Goal: Information Seeking & Learning: Learn about a topic

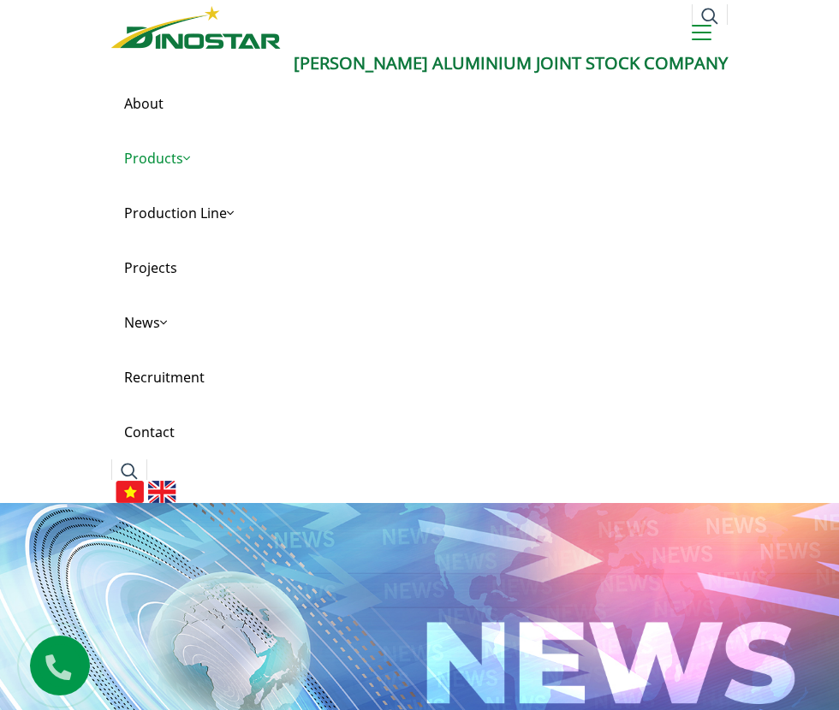
click at [164, 161] on link "Products" at bounding box center [419, 158] width 616 height 55
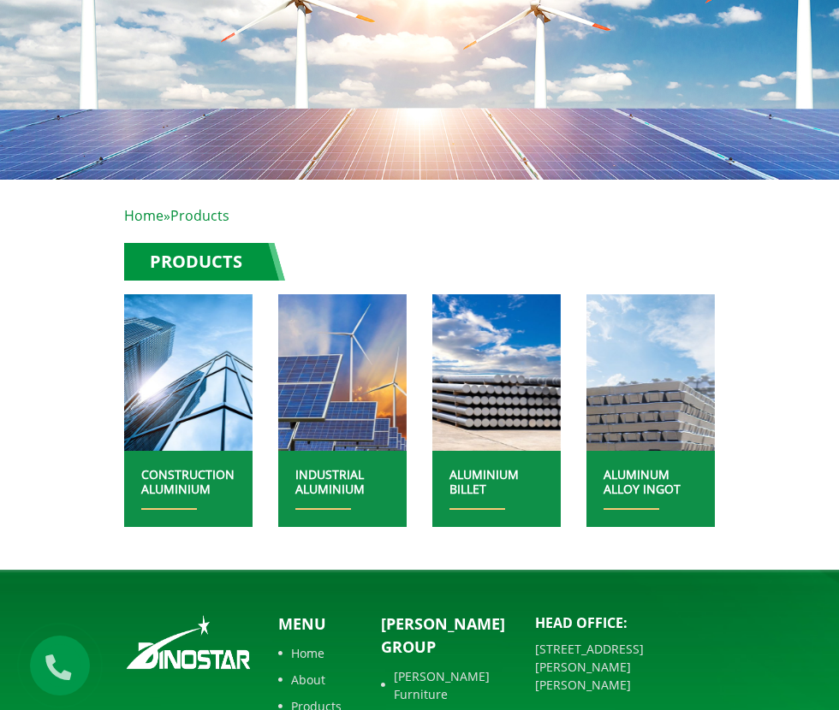
scroll to position [625, 0]
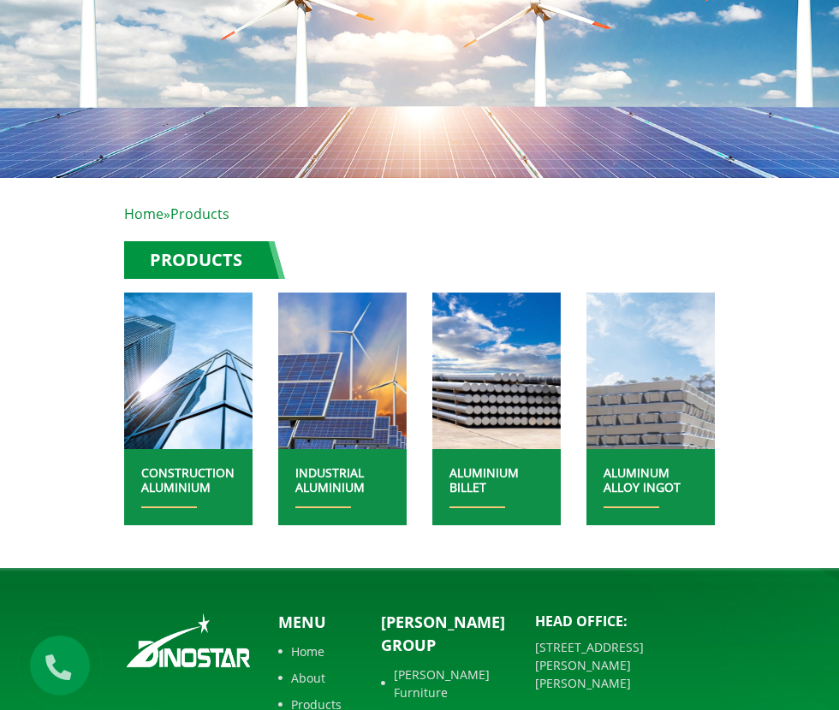
click at [667, 399] on img at bounding box center [651, 371] width 138 height 168
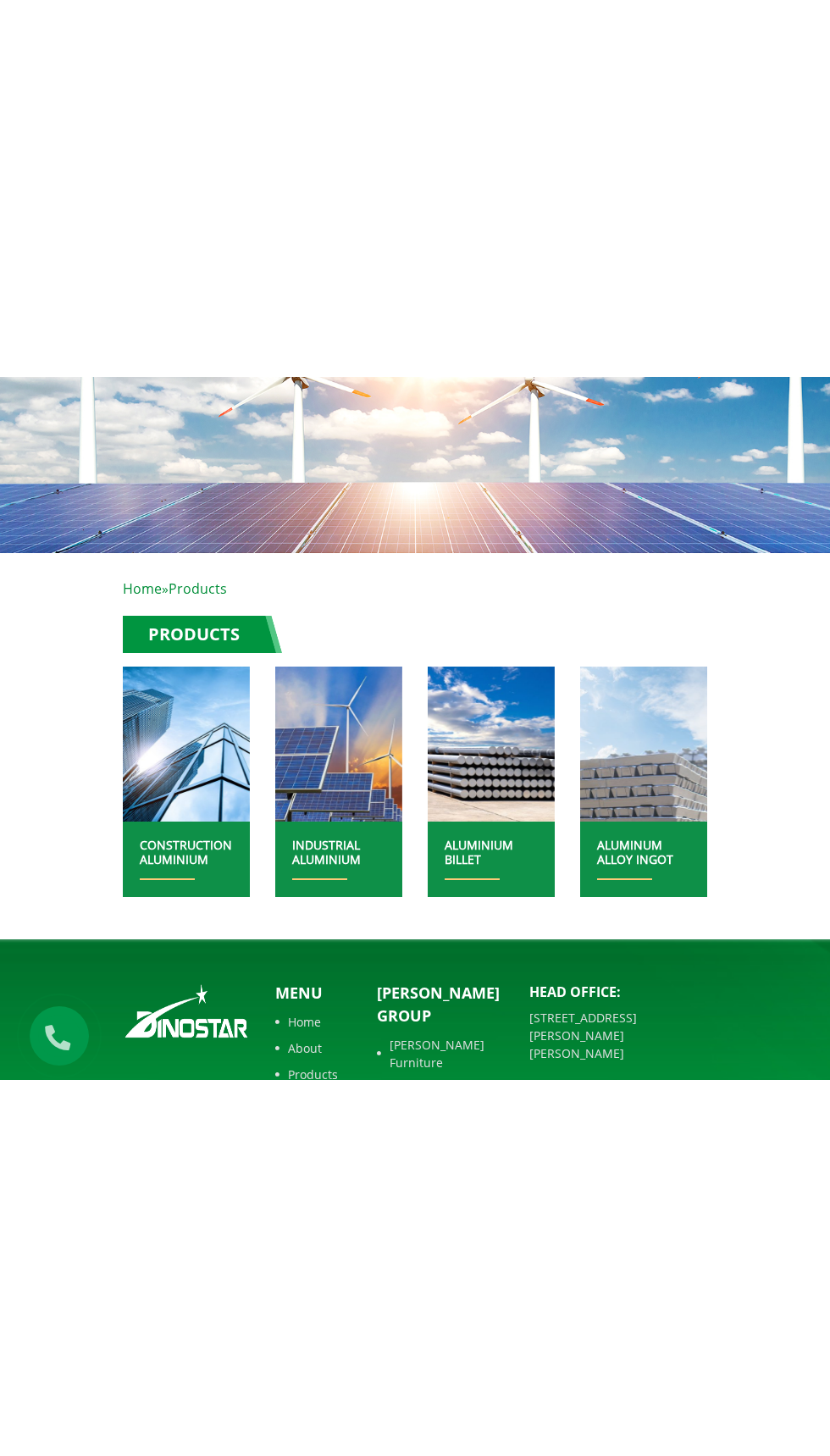
scroll to position [144, 0]
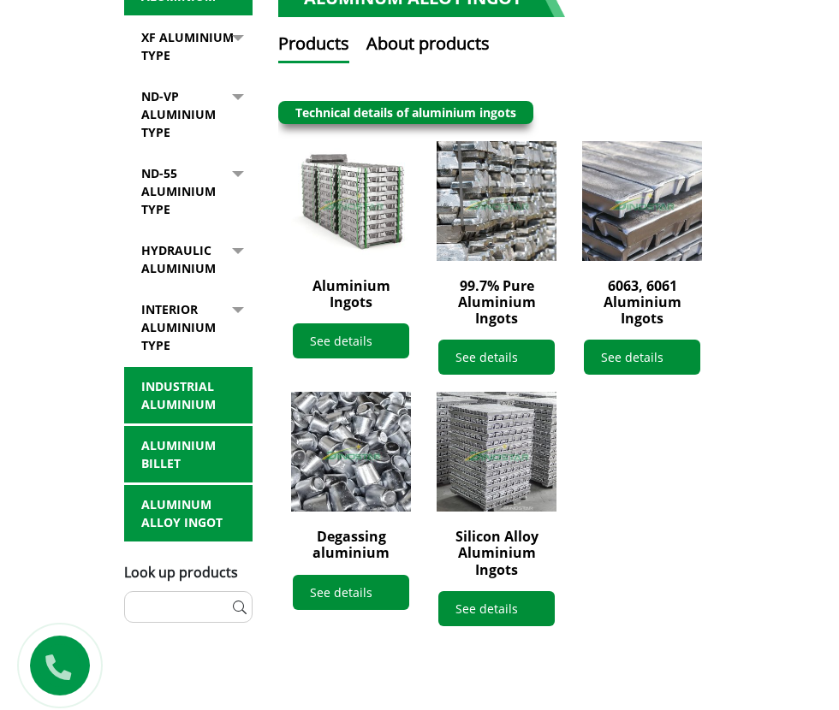
scroll to position [885, 0]
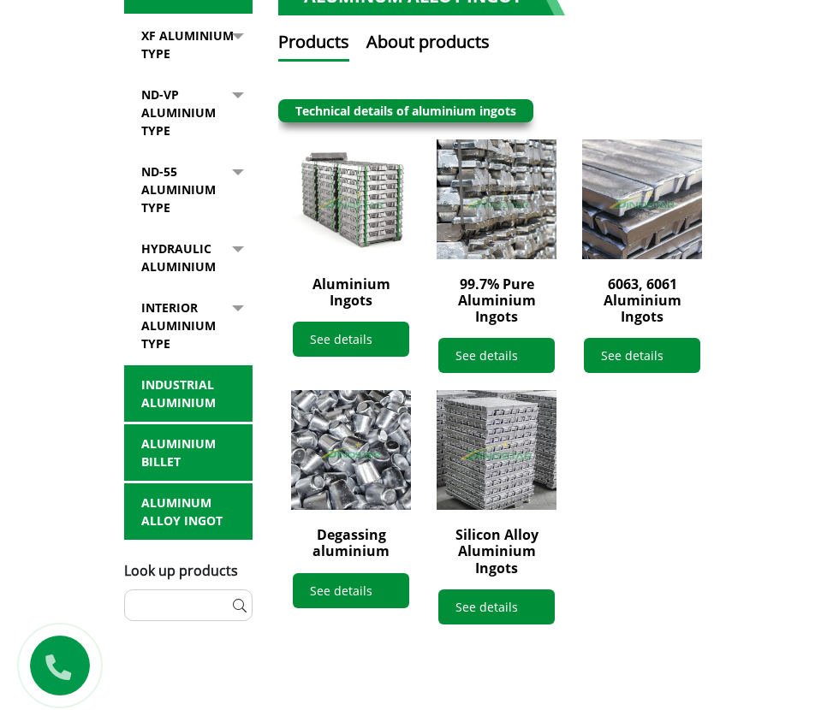
click at [509, 428] on img at bounding box center [496, 450] width 132 height 132
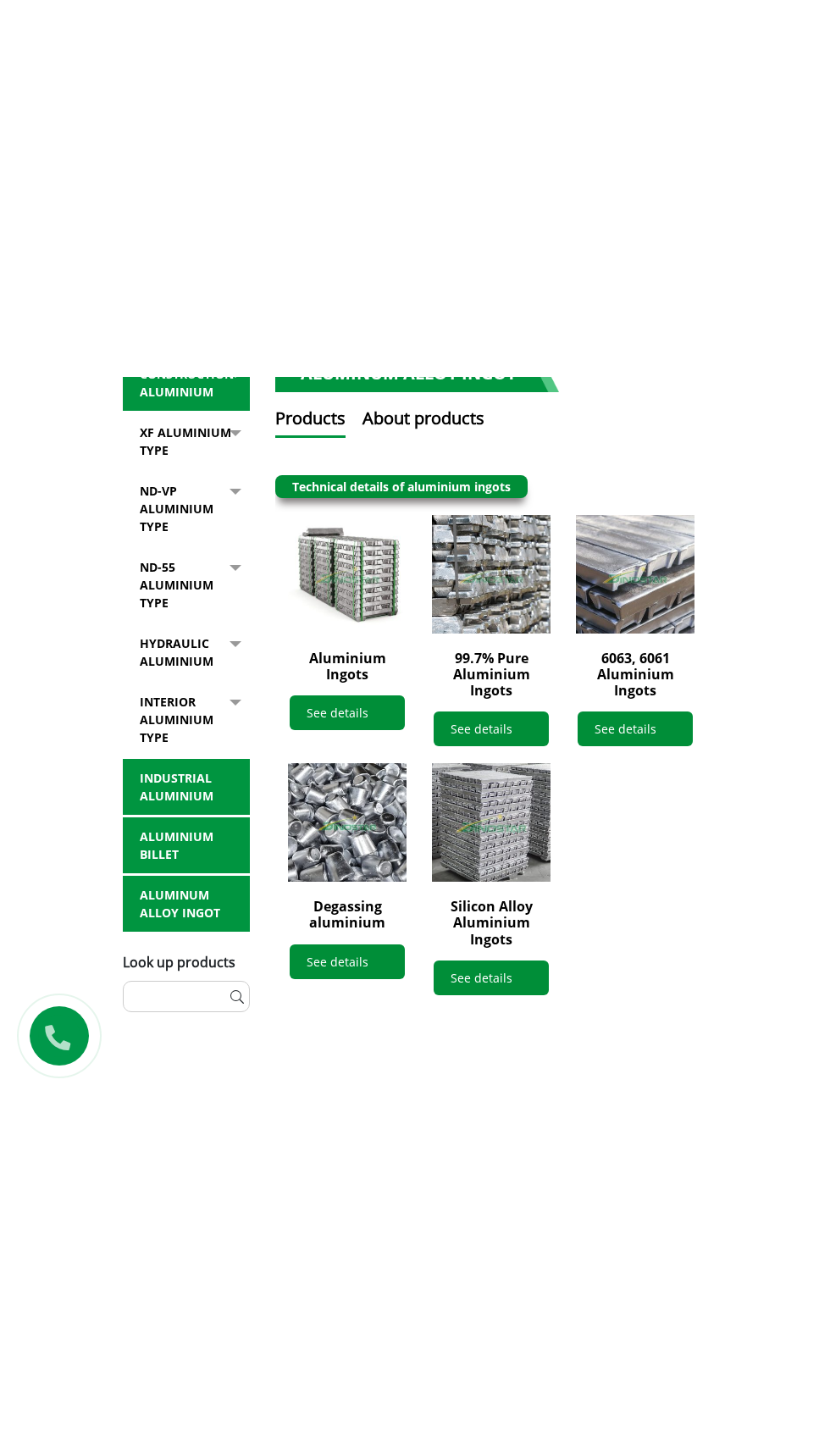
scroll to position [558, 0]
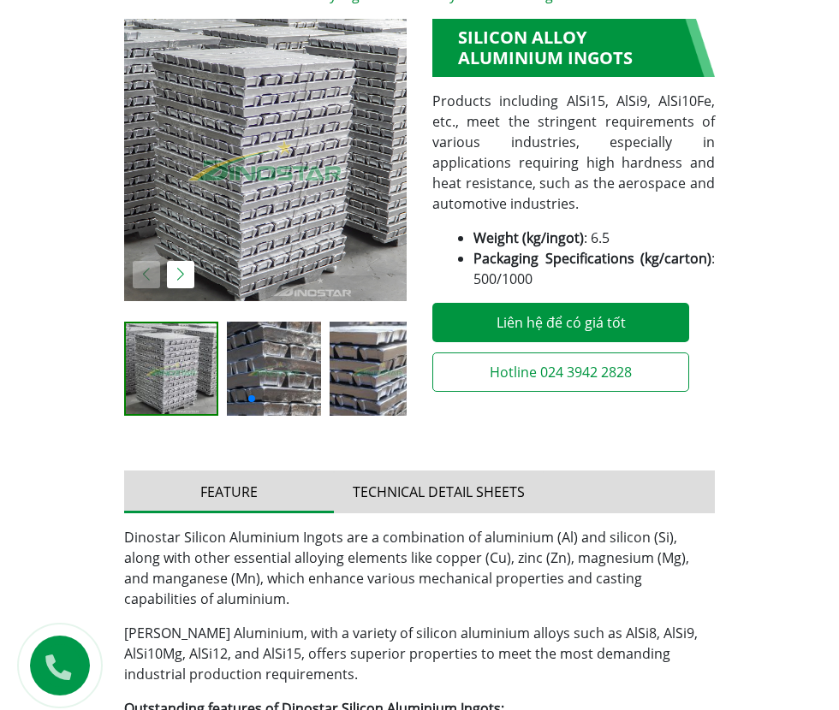
scroll to position [848, 0]
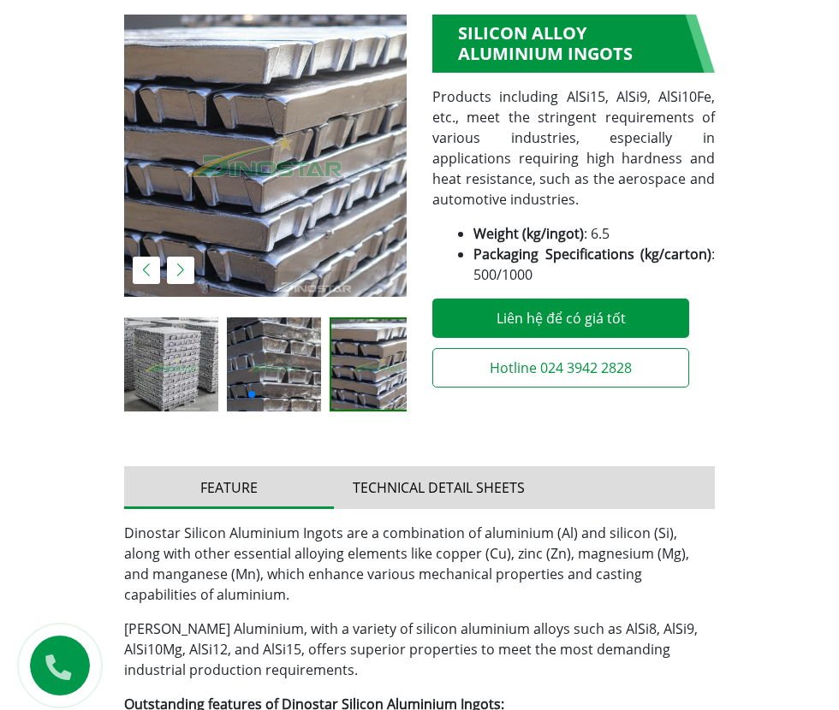
click at [361, 359] on img at bounding box center [376, 364] width 91 height 91
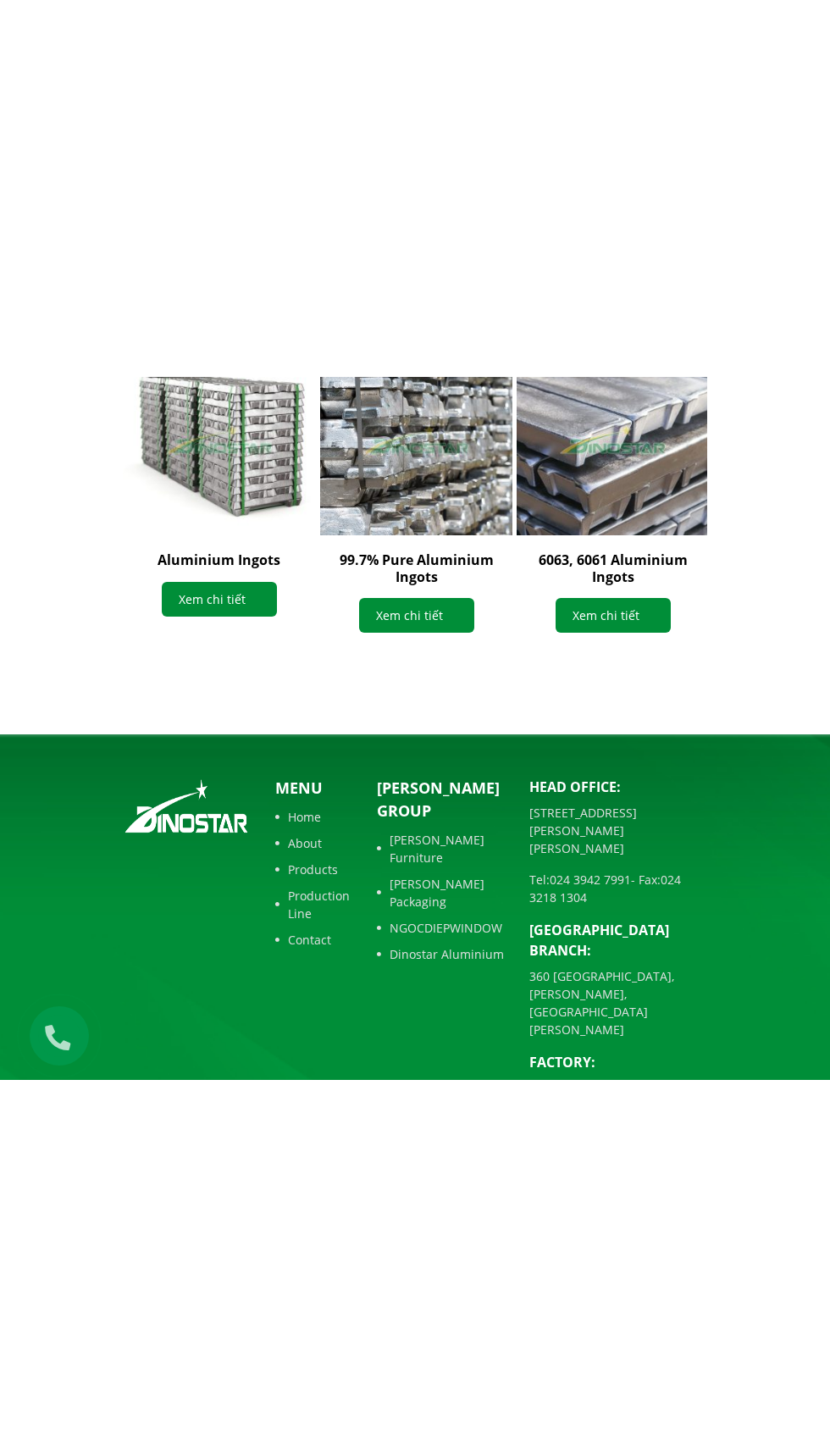
scroll to position [1435, 0]
